Goal: Task Accomplishment & Management: Use online tool/utility

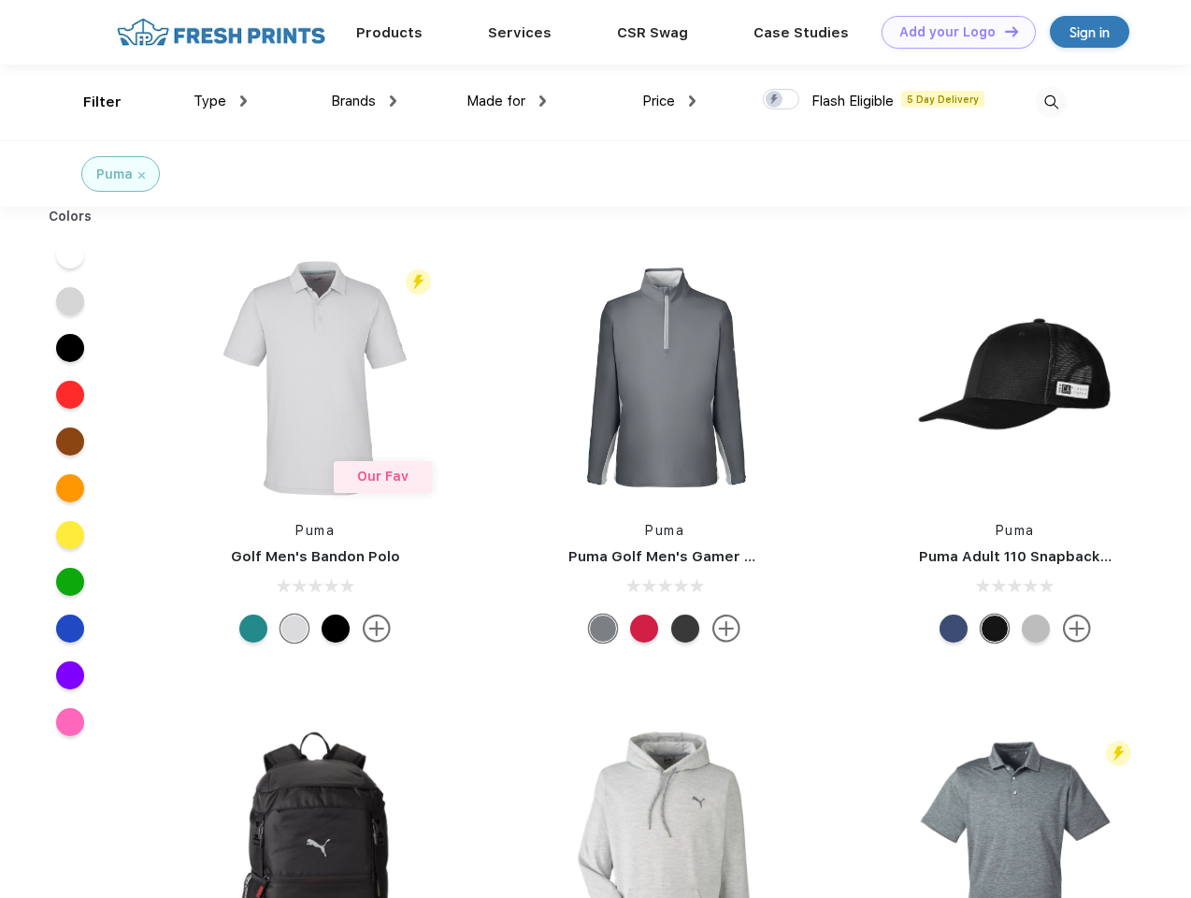
click at [952, 32] on link "Add your Logo Design Tool" at bounding box center [959, 32] width 154 height 33
click at [0, 0] on div "Design Tool" at bounding box center [0, 0] width 0 height 0
click at [1003, 31] on link "Add your Logo Design Tool" at bounding box center [959, 32] width 154 height 33
click at [90, 102] on div "Filter" at bounding box center [102, 103] width 38 height 22
click at [221, 101] on span "Type" at bounding box center [210, 101] width 33 height 17
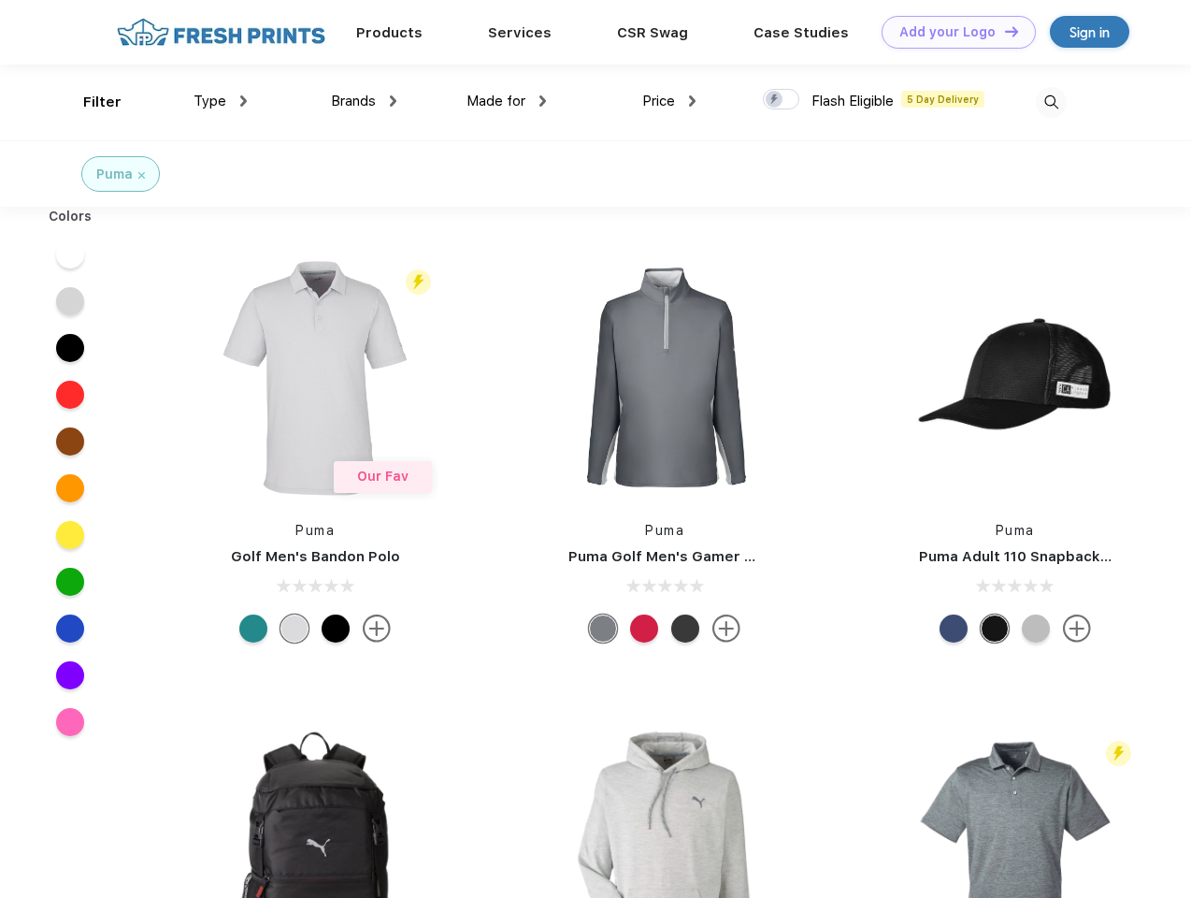
click at [364, 101] on span "Brands" at bounding box center [353, 101] width 45 height 17
click at [507, 101] on span "Made for" at bounding box center [496, 101] width 59 height 17
click at [669, 101] on span "Price" at bounding box center [658, 101] width 33 height 17
click at [782, 100] on div at bounding box center [781, 99] width 36 height 21
click at [775, 100] on input "checkbox" at bounding box center [769, 94] width 12 height 12
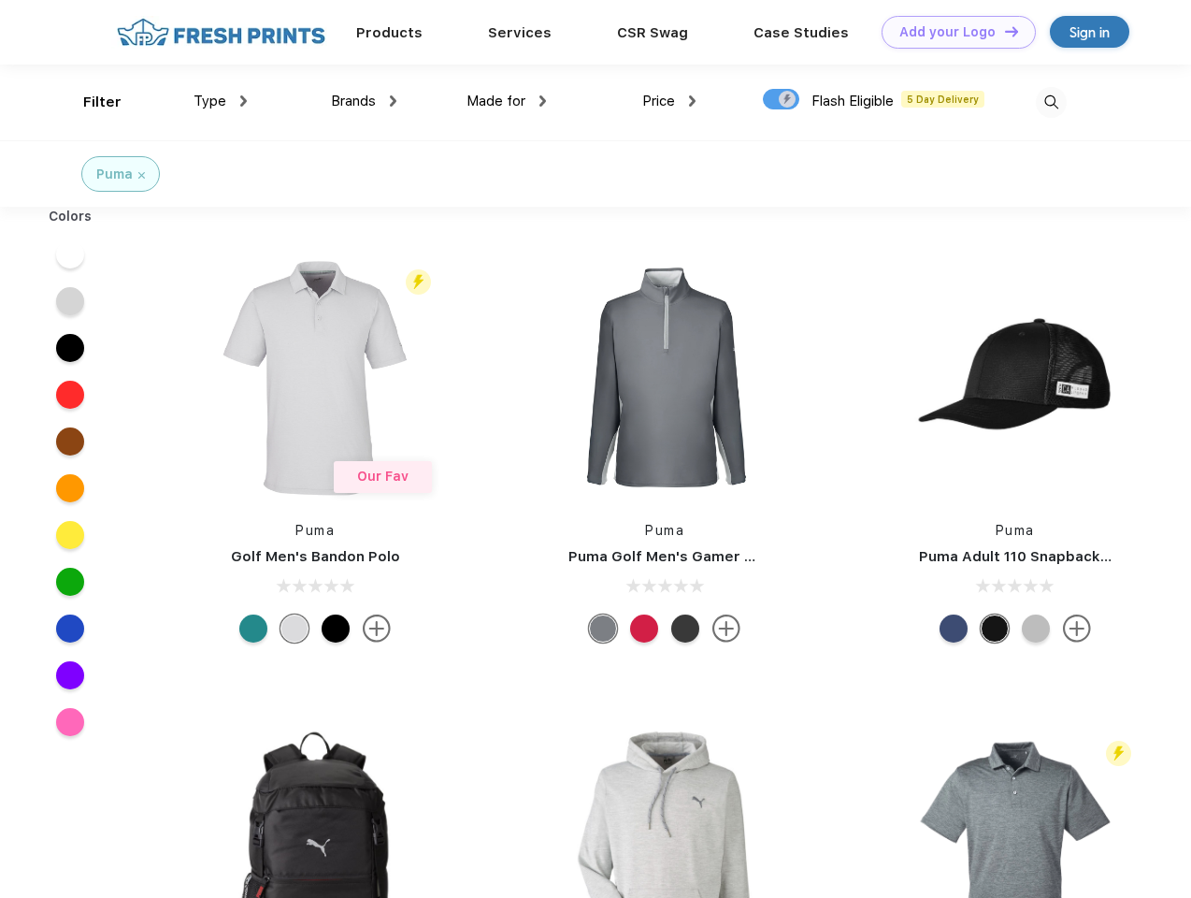
click at [1051, 102] on img at bounding box center [1051, 102] width 31 height 31
